Goal: Find specific page/section

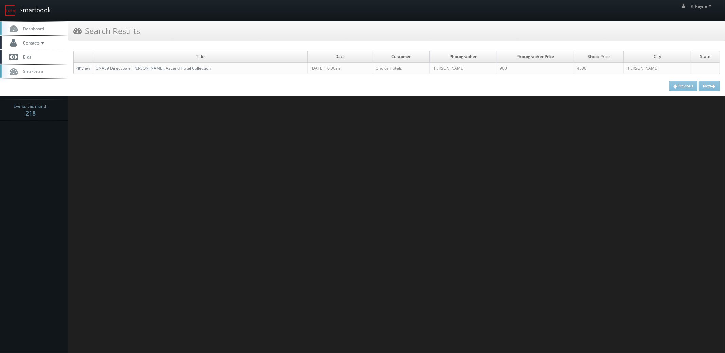
click at [41, 14] on link "Smartbook" at bounding box center [28, 10] width 56 height 21
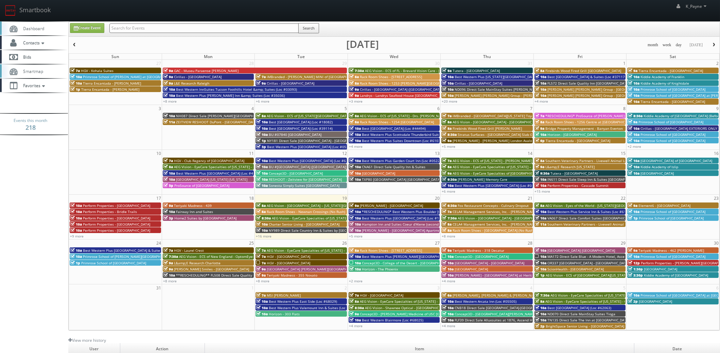
click at [138, 30] on input "text" at bounding box center [203, 28] width 189 height 10
type input "frederick"
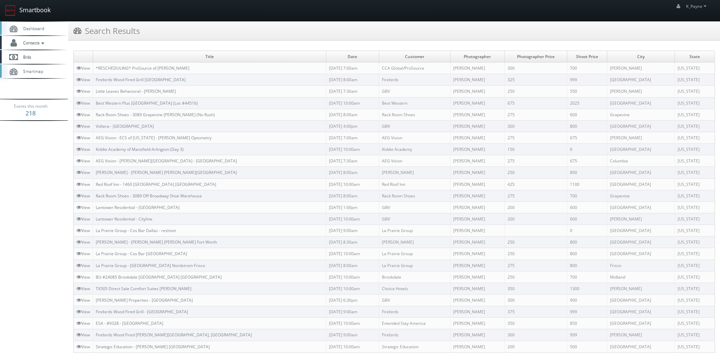
click at [37, 14] on link "Smartbook" at bounding box center [28, 10] width 56 height 21
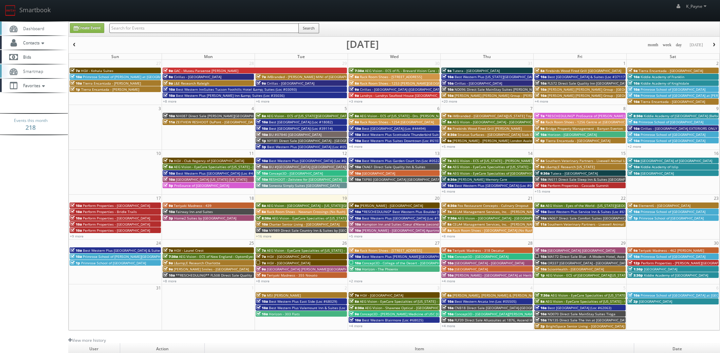
click at [124, 29] on input "text" at bounding box center [203, 28] width 189 height 10
type input "prosource"
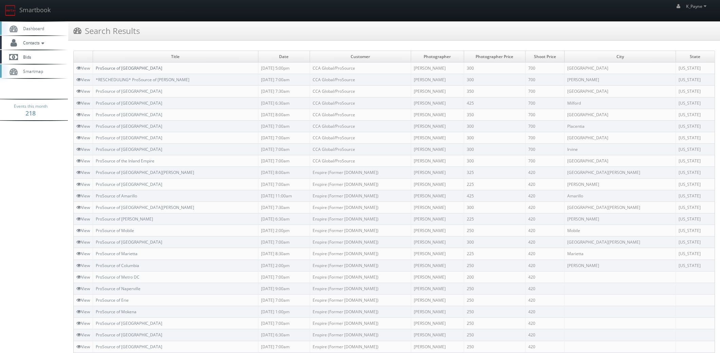
click at [138, 68] on link "ProSource of [GEOGRAPHIC_DATA]" at bounding box center [129, 68] width 67 height 6
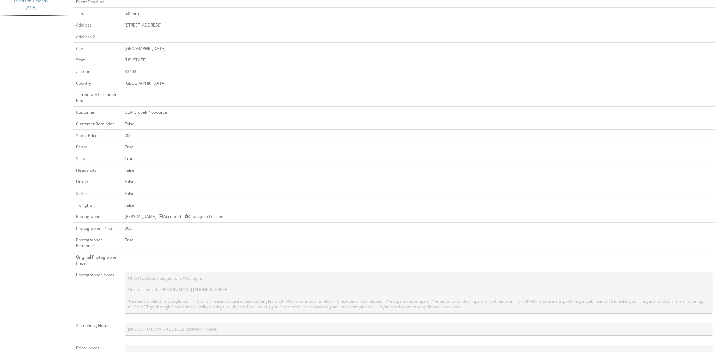
scroll to position [238, 0]
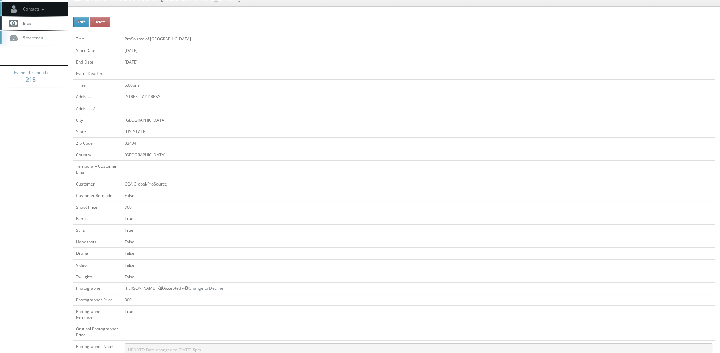
click at [30, 10] on span "Contacts" at bounding box center [33, 9] width 26 height 6
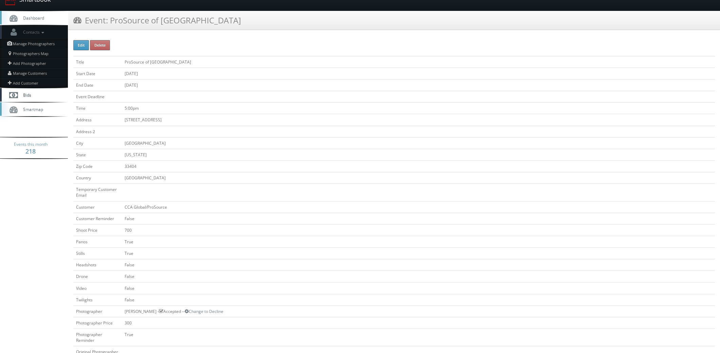
scroll to position [0, 0]
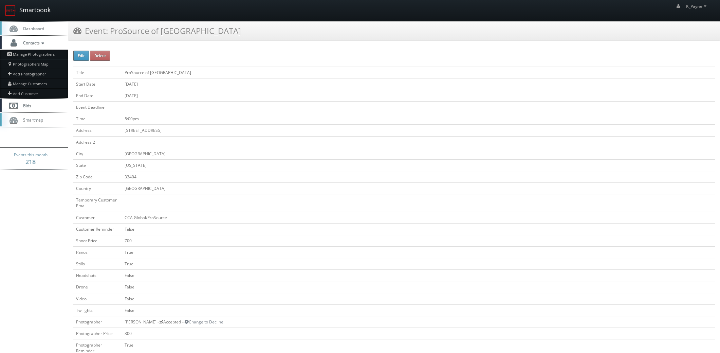
click at [36, 11] on link "Smartbook" at bounding box center [28, 10] width 56 height 21
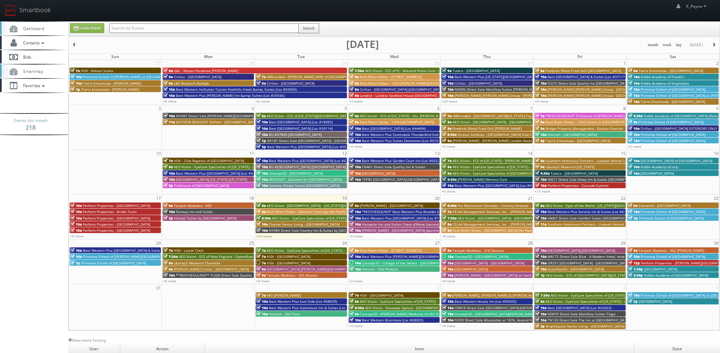
click at [122, 29] on input "text" at bounding box center [203, 28] width 189 height 10
type input "raleigh"
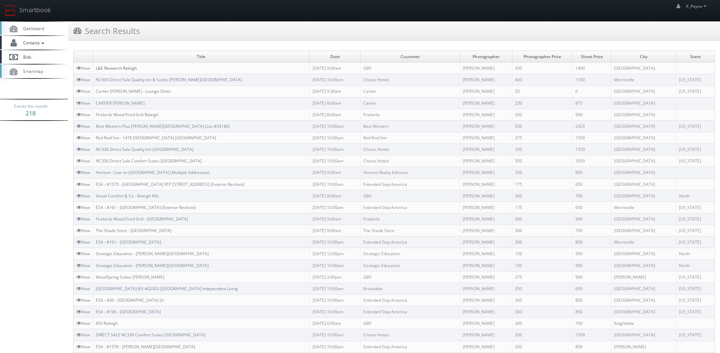
click at [121, 68] on link "L&E Research Raleigh" at bounding box center [116, 68] width 41 height 6
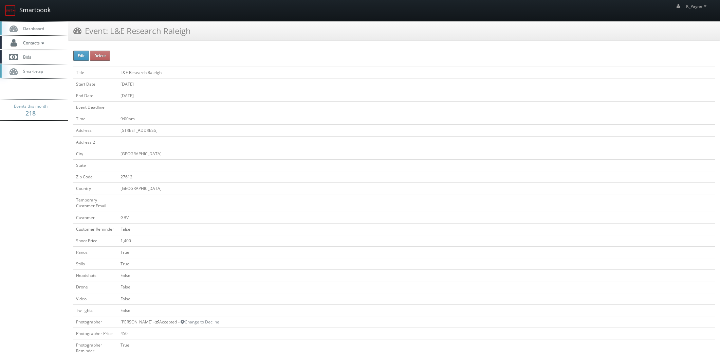
click at [37, 10] on link "Smartbook" at bounding box center [28, 10] width 56 height 21
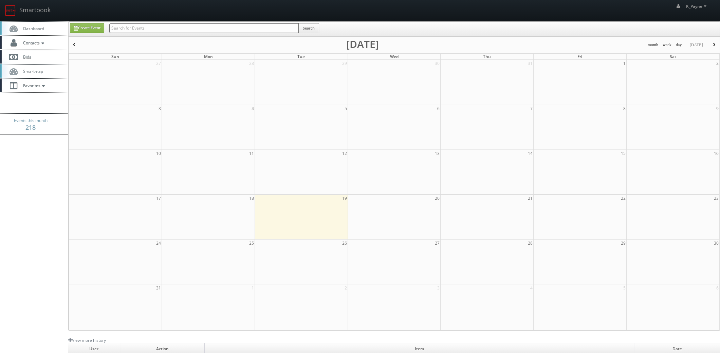
click at [150, 31] on input "text" at bounding box center [203, 28] width 189 height 10
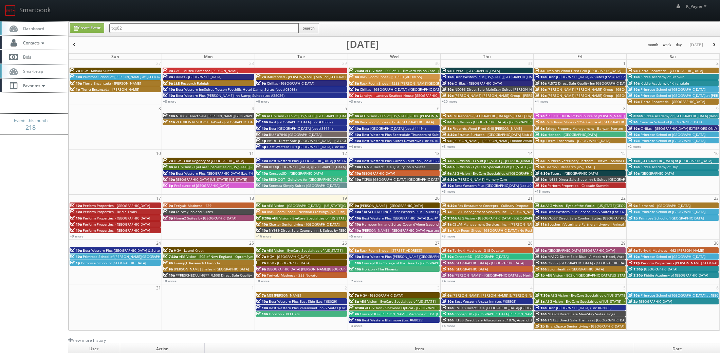
type input "txp82"
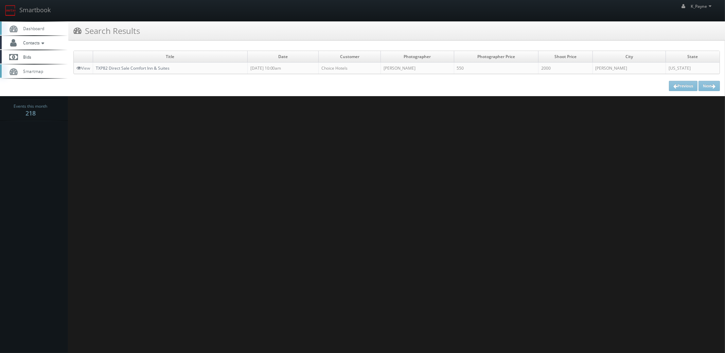
click at [144, 68] on link "TXP82 Direct Sale Comfort Inn & Suites" at bounding box center [133, 68] width 74 height 6
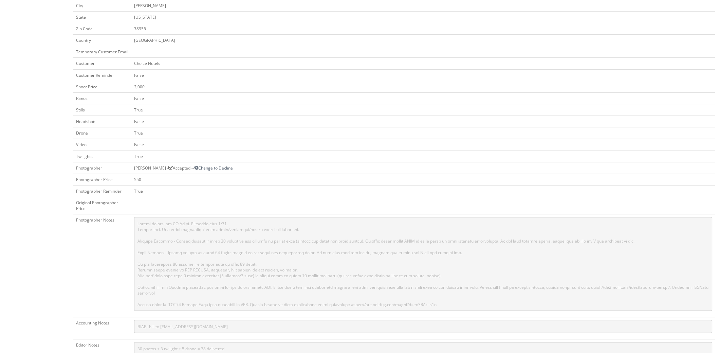
scroll to position [271, 0]
